Goal: Navigation & Orientation: Find specific page/section

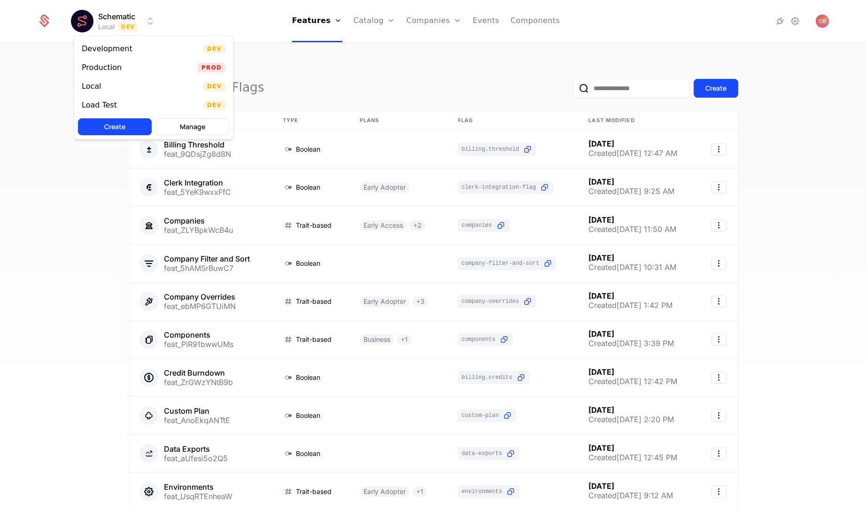
click at [134, 22] on html "Schematic Local Dev Features Features Flags Catalog Plans Add Ons Credits Confi…" at bounding box center [433, 254] width 866 height 509
click at [123, 64] on div "Production" at bounding box center [105, 67] width 47 height 9
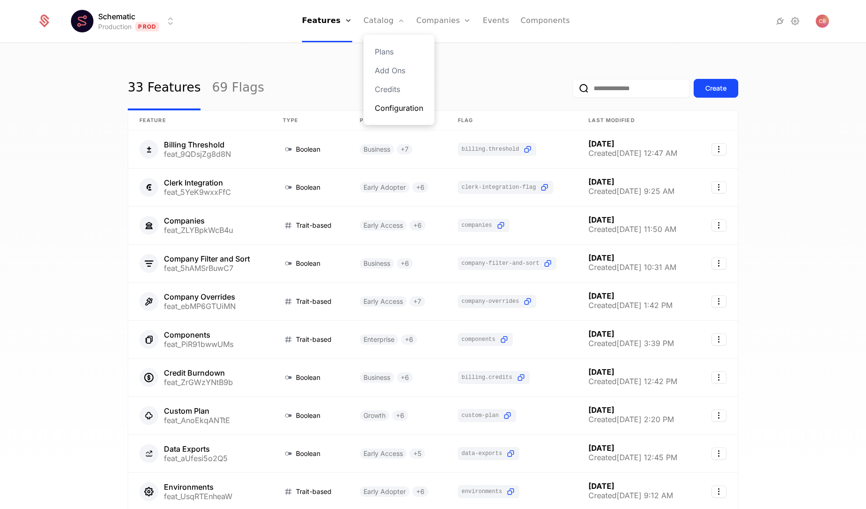
click at [400, 109] on link "Configuration" at bounding box center [399, 107] width 48 height 11
